Goal: Information Seeking & Learning: Find specific fact

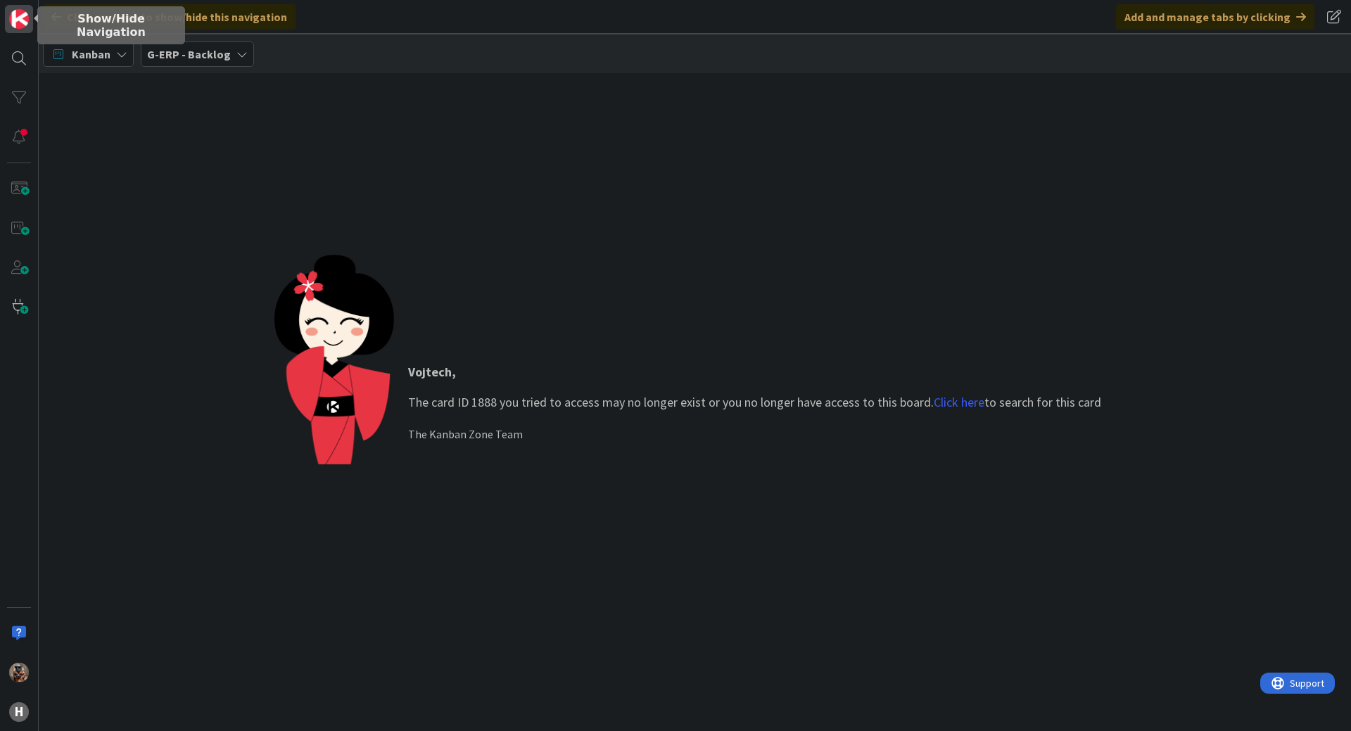
click at [16, 18] on img at bounding box center [19, 19] width 20 height 20
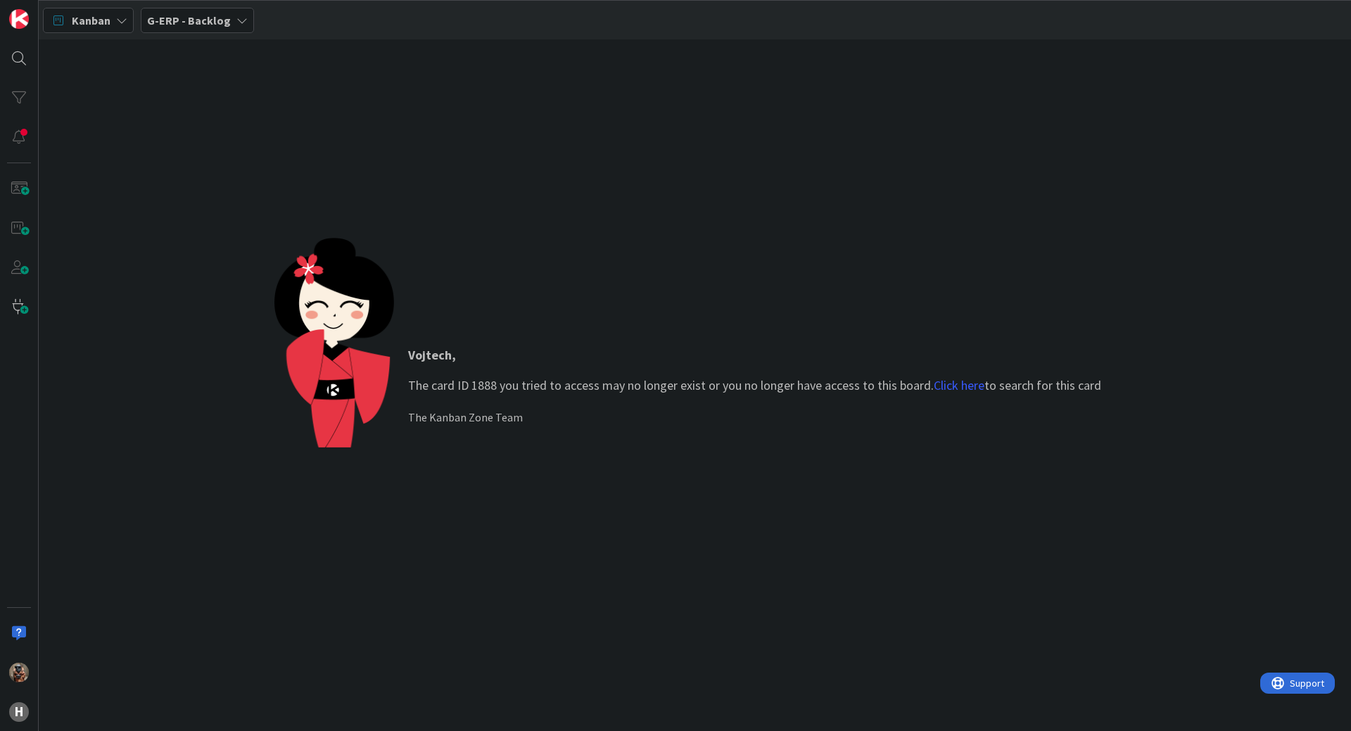
click at [227, 31] on div "G-ERP - Backlog" at bounding box center [197, 20] width 113 height 25
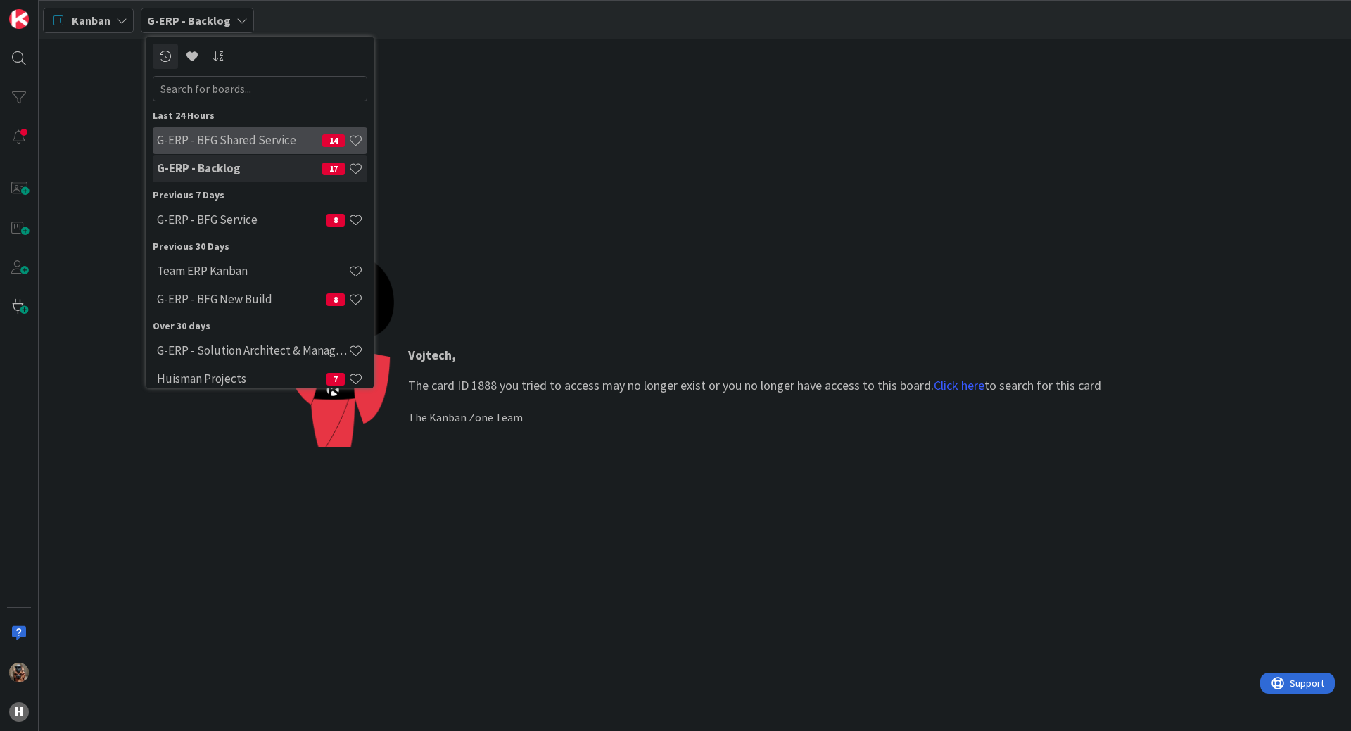
click at [251, 151] on div "G-ERP - BFG Shared Service 14" at bounding box center [260, 140] width 215 height 27
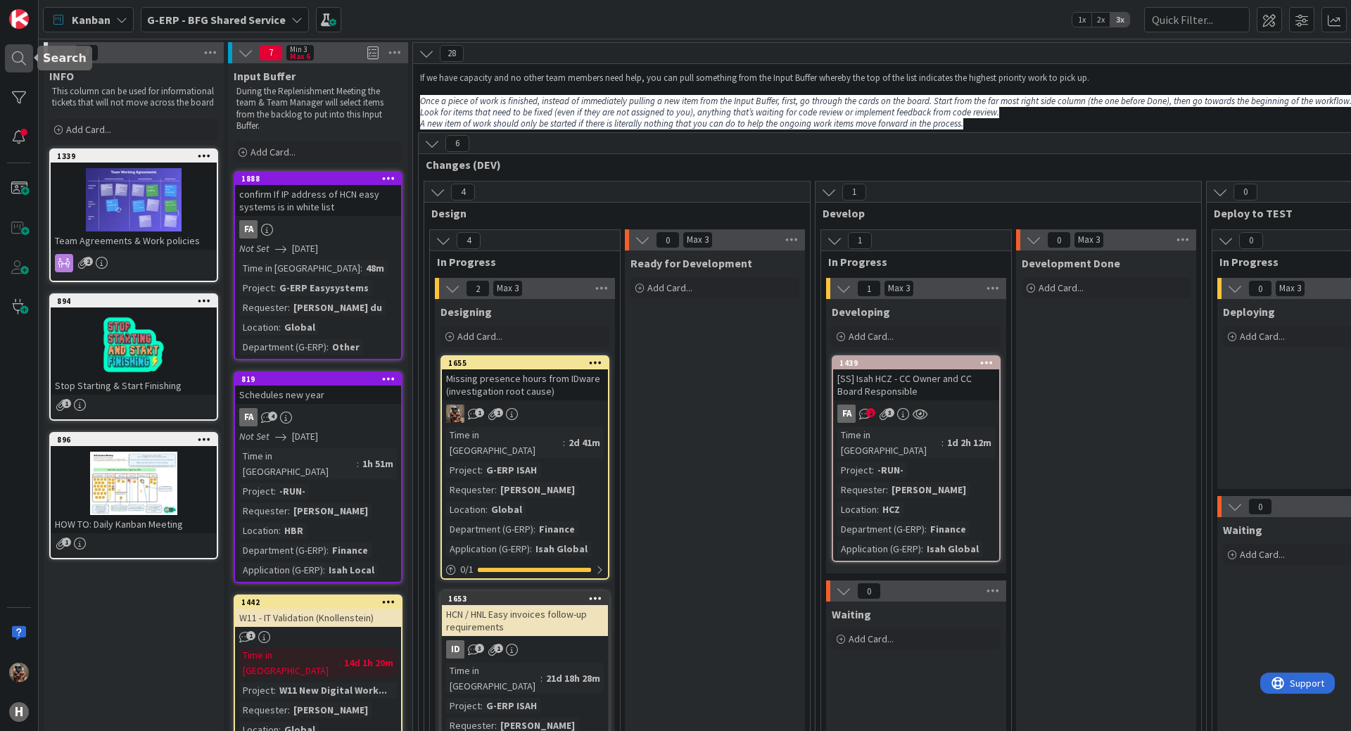
click at [8, 55] on div at bounding box center [19, 58] width 28 height 28
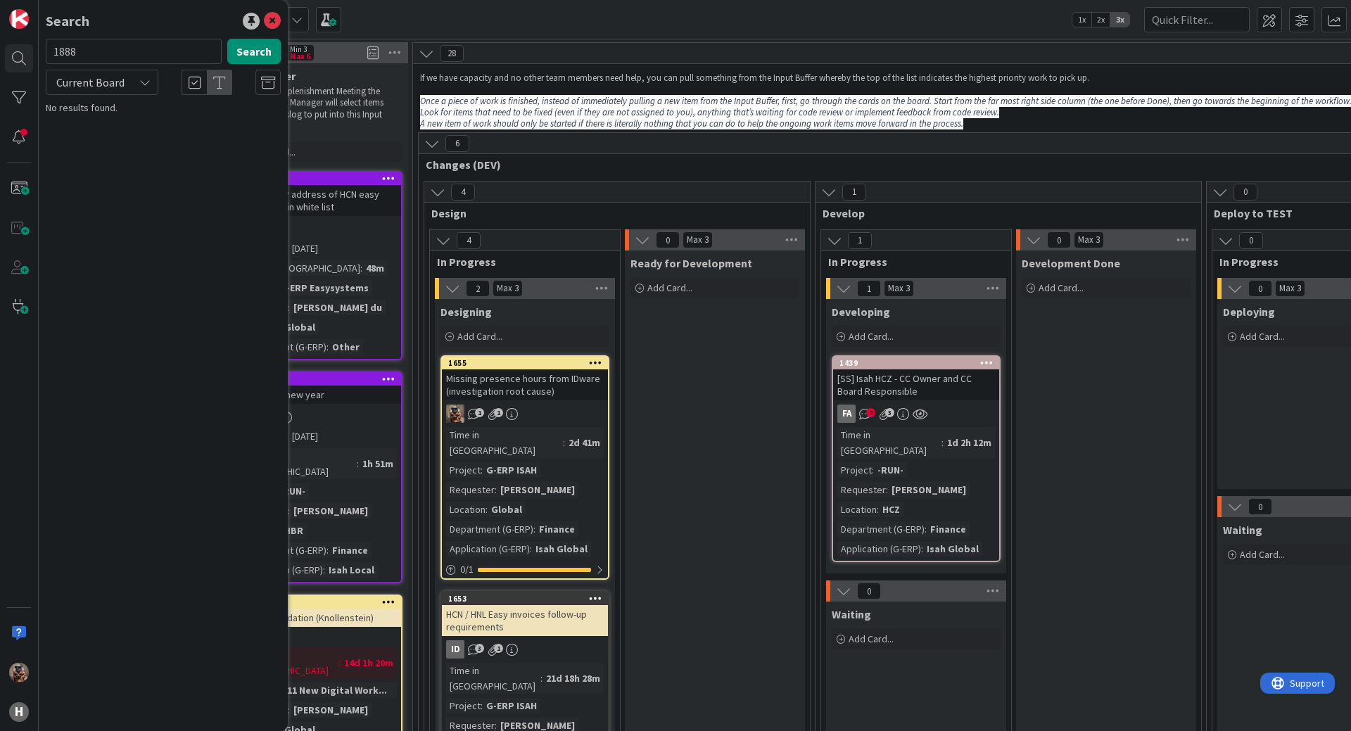
type input "1888"
click at [200, 151] on div "Search 1888 Search Current Board No results found." at bounding box center [163, 365] width 249 height 731
click at [245, 49] on button "Search" at bounding box center [253, 51] width 53 height 25
click at [149, 141] on p "confirm If IP address of HCN easy systems is in white list" at bounding box center [172, 132] width 215 height 30
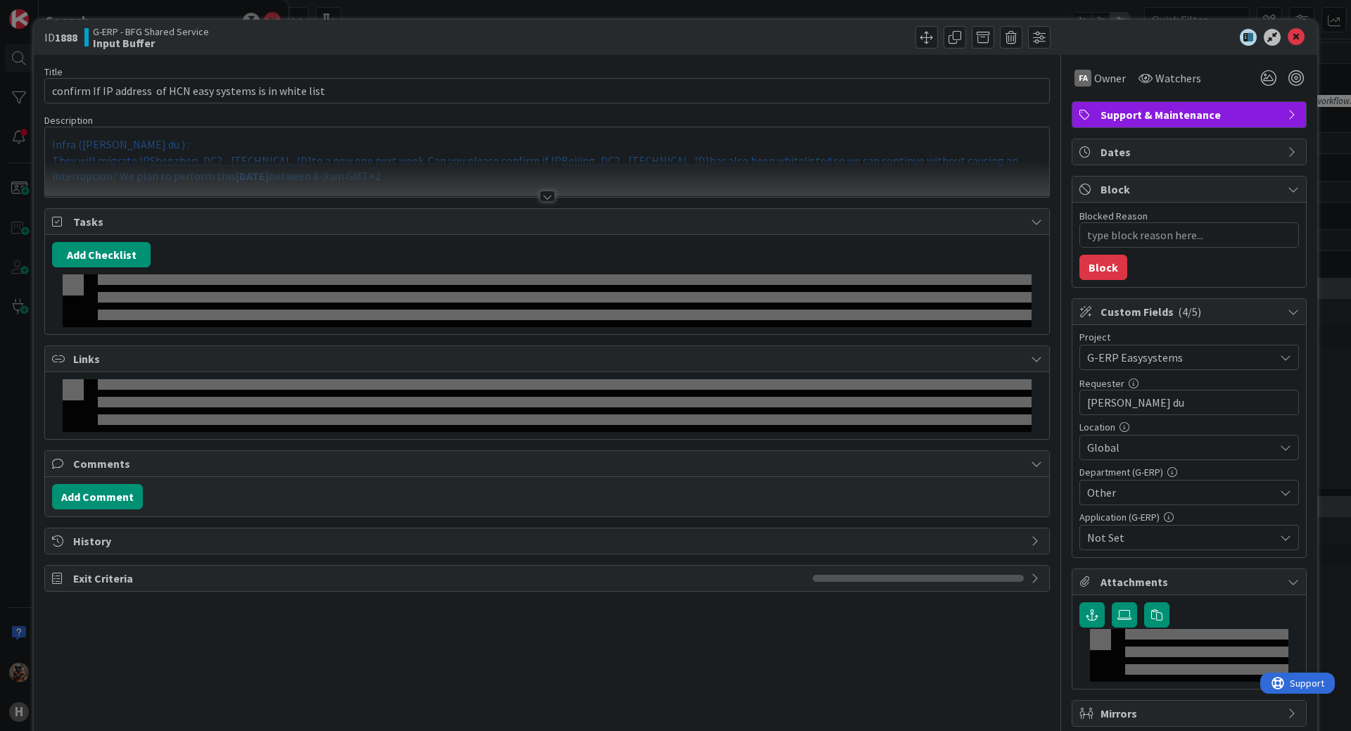
type textarea "x"
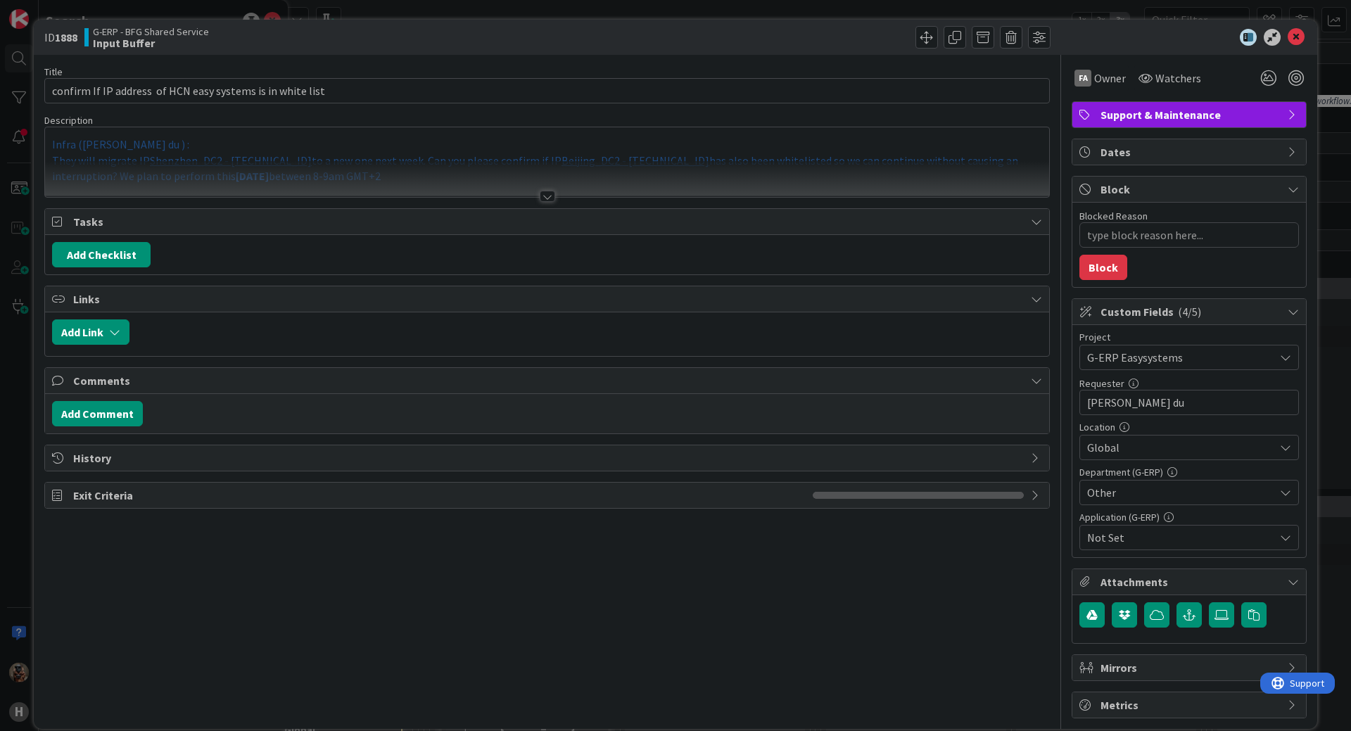
click at [479, 191] on div at bounding box center [547, 179] width 1004 height 36
